Goal: Find specific page/section: Find specific page/section

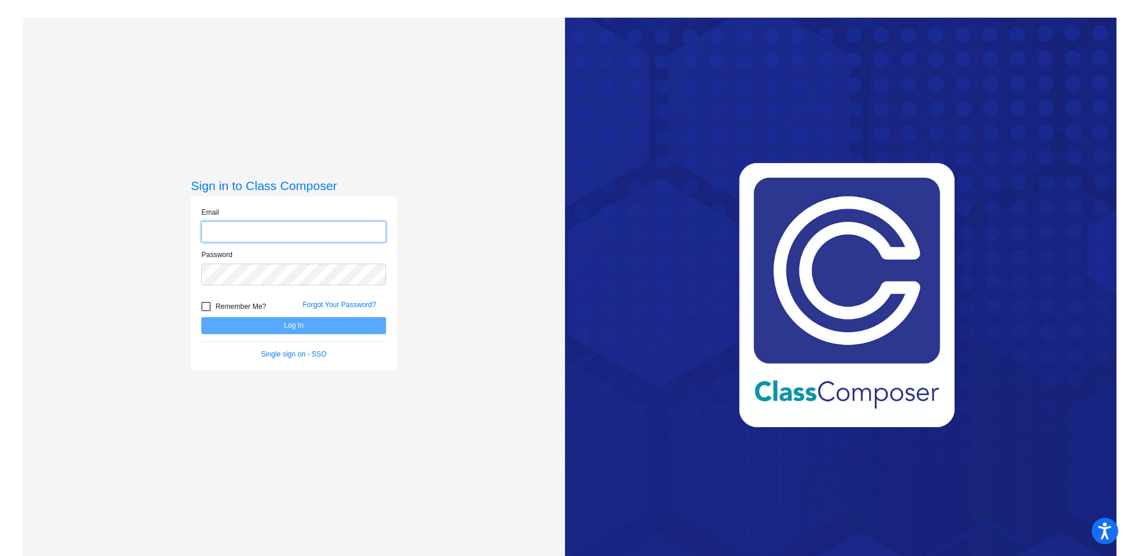
type input "[EMAIL_ADDRESS][PERSON_NAME][DOMAIN_NAME]"
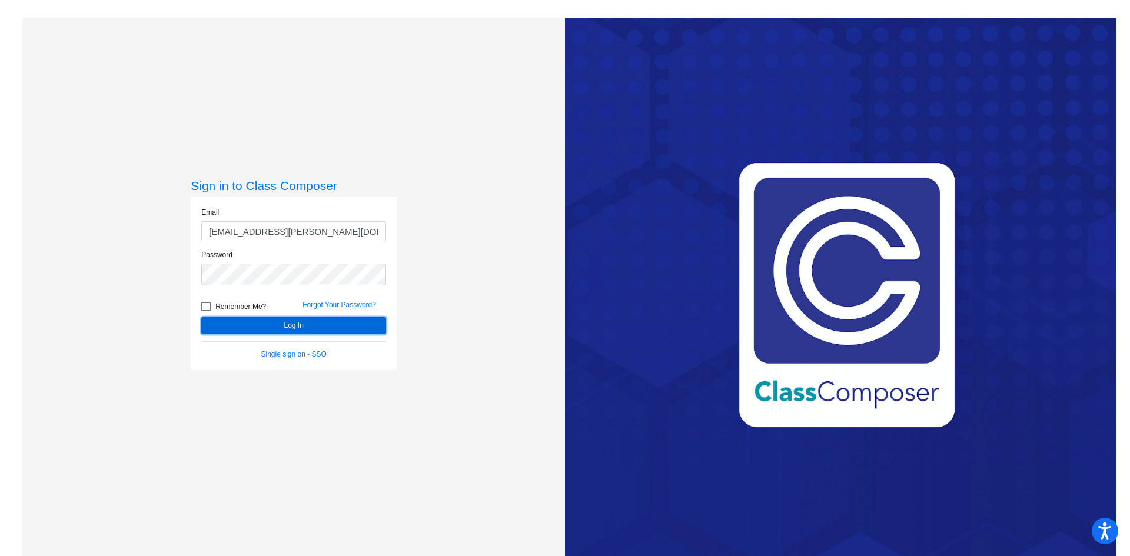
click at [215, 322] on button "Log In" at bounding box center [293, 325] width 185 height 17
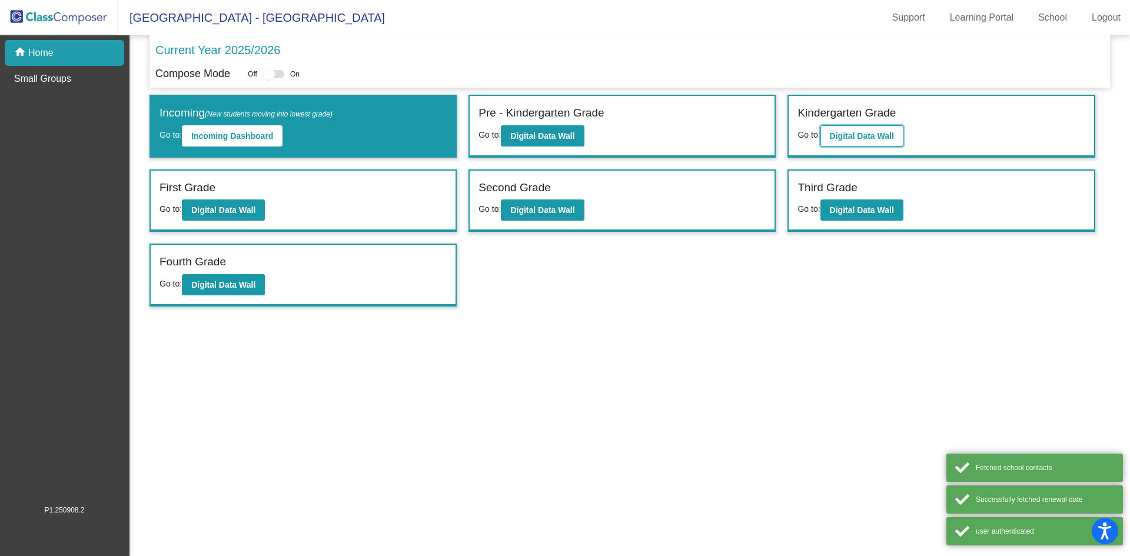
click at [868, 131] on b "Digital Data Wall" at bounding box center [861, 135] width 64 height 9
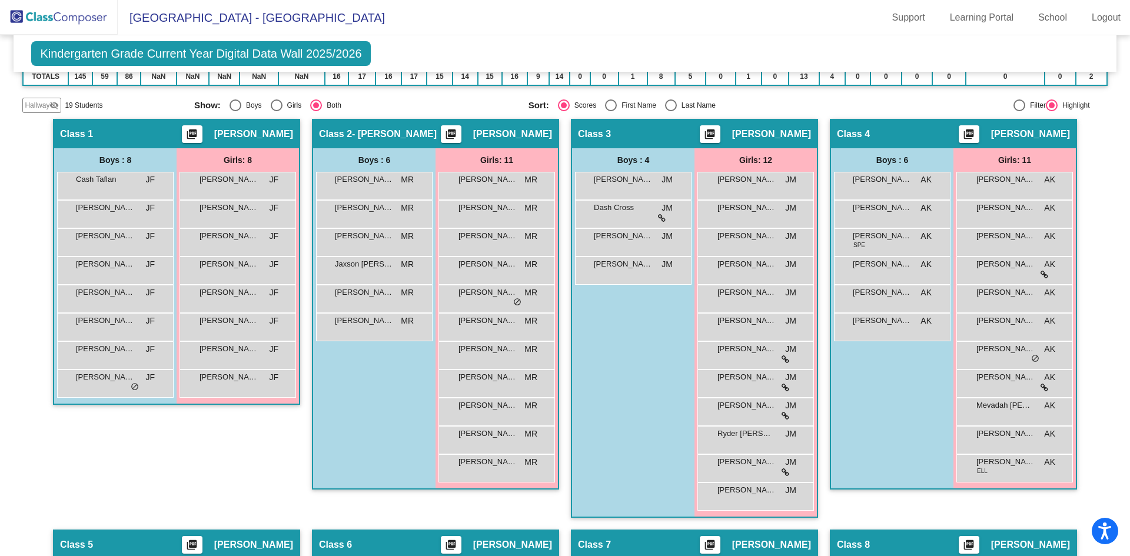
scroll to position [167, 0]
